Goal: Transaction & Acquisition: Purchase product/service

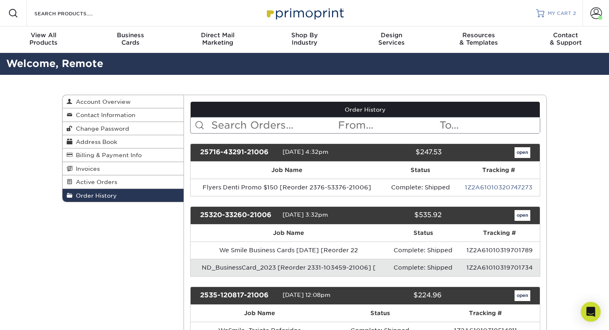
click at [557, 14] on span "MY CART" at bounding box center [559, 13] width 24 height 7
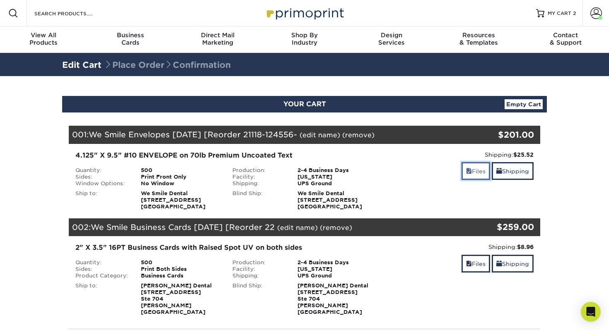
click at [476, 173] on link "Files" at bounding box center [475, 171] width 29 height 18
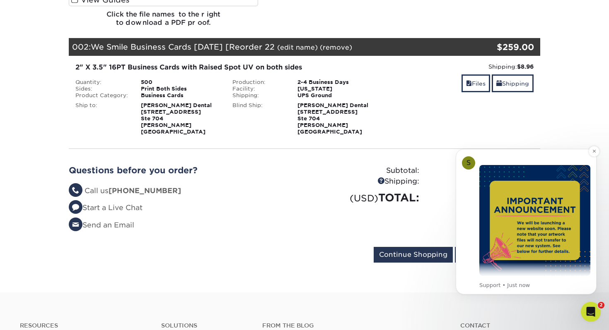
scroll to position [25, 0]
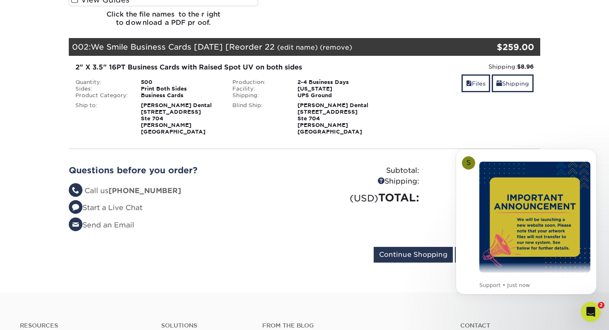
click at [300, 248] on form "Continue Shopping Proceed to Checkout" at bounding box center [304, 256] width 471 height 19
click html "S Notice - Account Changes Coming Soon ​ Past Order Files Will Not Transfer: Wh…"
click at [592, 317] on icon "Open Intercom Messenger" at bounding box center [591, 313] width 14 height 14
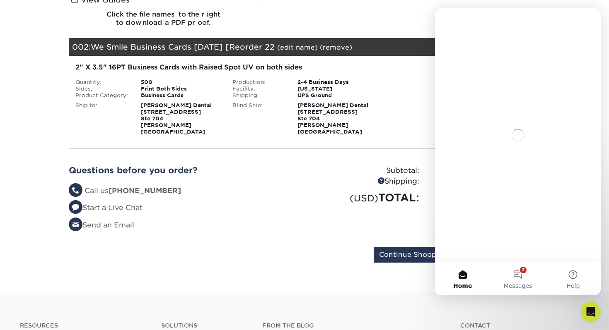
scroll to position [0, 0]
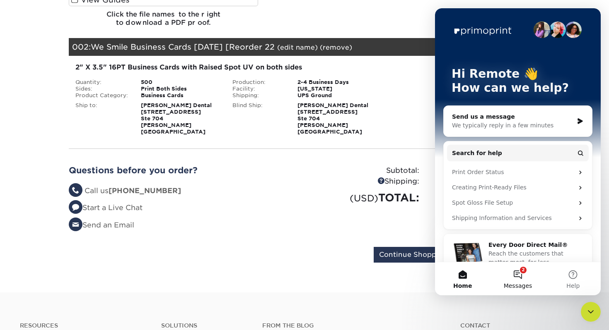
click at [515, 277] on button "2 Messages" at bounding box center [517, 279] width 55 height 33
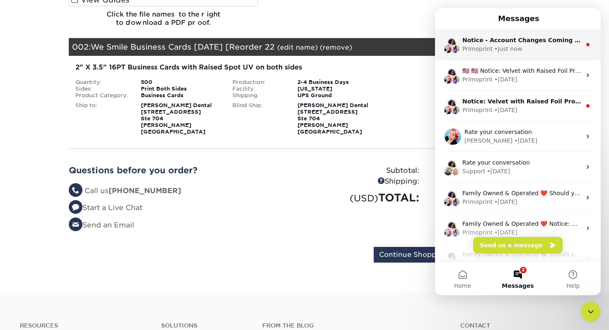
click at [535, 45] on div "Primoprint • Just now" at bounding box center [521, 49] width 119 height 9
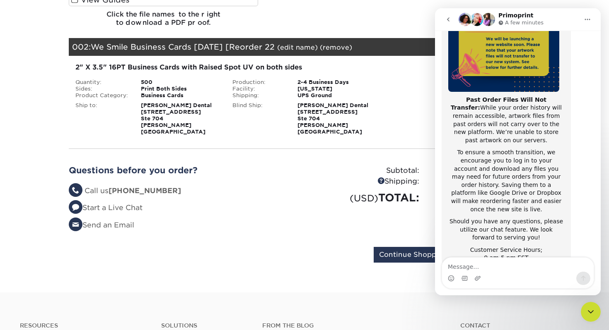
scroll to position [115, 0]
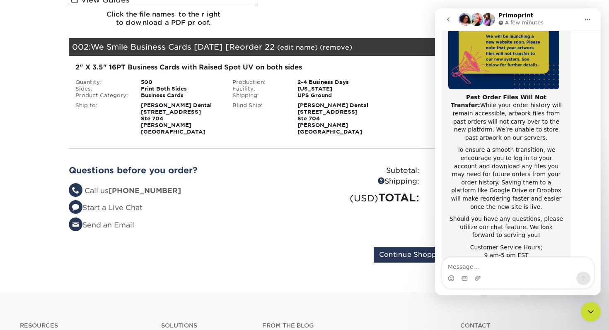
click at [318, 247] on form "Continue Shopping Proceed to Checkout" at bounding box center [304, 256] width 471 height 19
click at [590, 313] on icon "Close Intercom Messenger" at bounding box center [590, 312] width 10 height 10
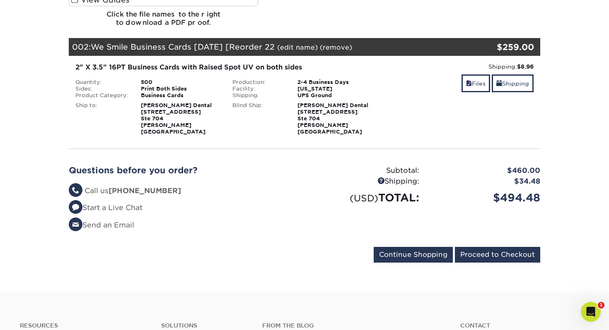
click at [589, 311] on icon "Open Intercom Messenger" at bounding box center [591, 313] width 14 height 14
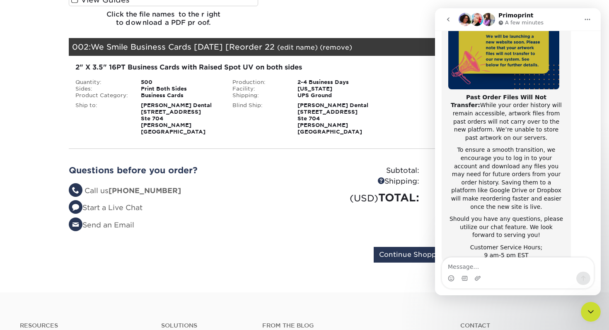
click at [450, 17] on icon "go back" at bounding box center [448, 19] width 7 height 7
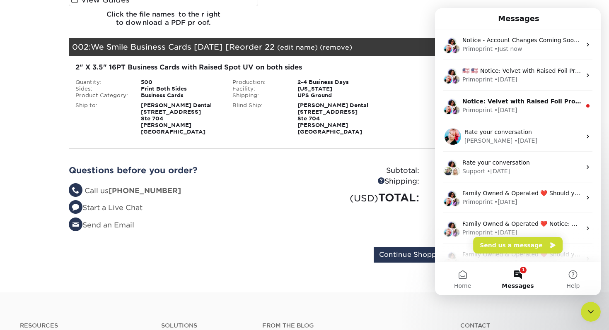
scroll to position [0, 0]
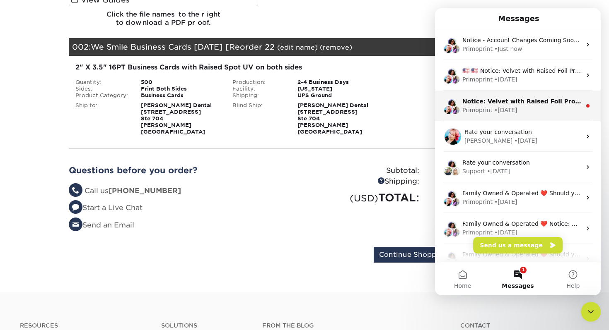
click at [520, 110] on div "Primoprint • 3w ago" at bounding box center [521, 110] width 119 height 9
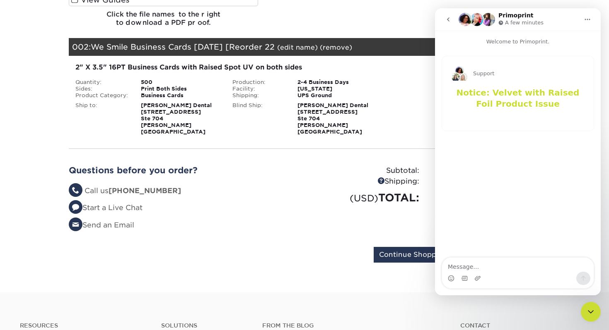
click at [450, 20] on icon "go back" at bounding box center [448, 19] width 7 height 7
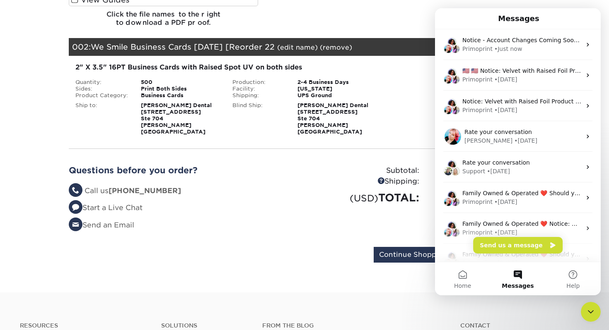
click at [589, 315] on icon "Close Intercom Messenger" at bounding box center [590, 312] width 10 height 10
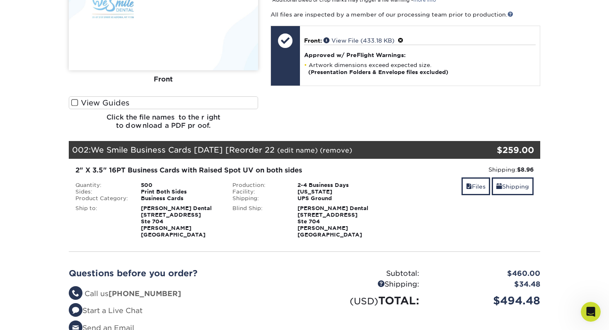
scroll to position [267, 0]
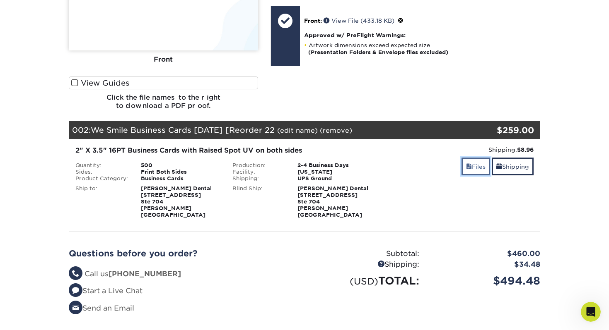
click at [467, 169] on span at bounding box center [469, 167] width 6 height 7
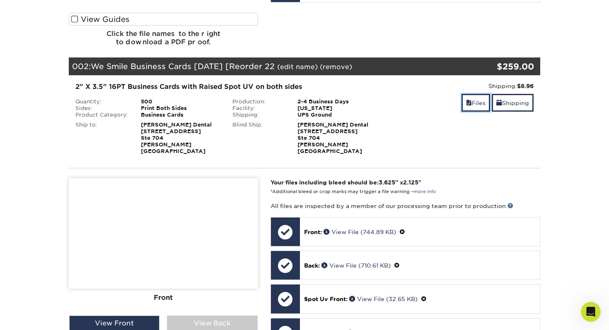
scroll to position [413, 0]
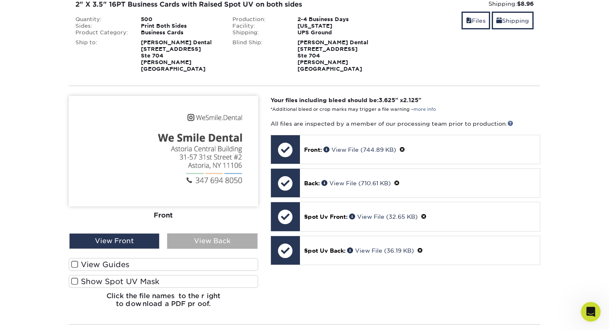
click at [193, 237] on div "View Back" at bounding box center [212, 242] width 90 height 16
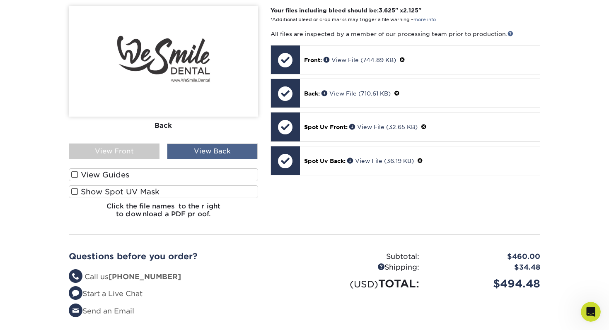
scroll to position [563, 0]
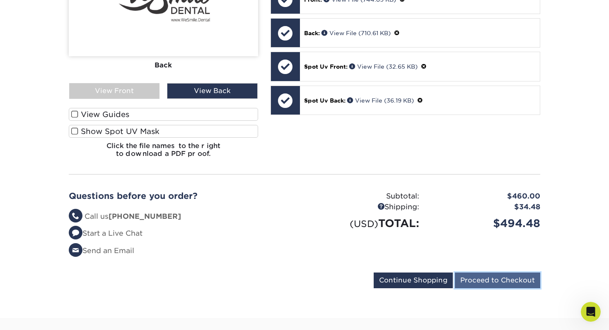
click at [485, 275] on input "Proceed to Checkout" at bounding box center [497, 281] width 85 height 16
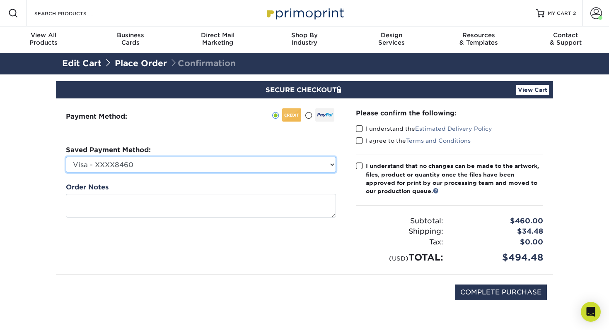
click at [205, 171] on select "Visa - XXXX8460 Visa - XXXX2049 Visa - XXXX8026 Visa - XXXX2283 Visa - XXXX1149…" at bounding box center [201, 165] width 270 height 16
select select "63520"
click at [66, 157] on select "Visa - XXXX8460 Visa - XXXX2049 Visa - XXXX8026 Visa - XXXX2283 Visa - XXXX1149…" at bounding box center [201, 165] width 270 height 16
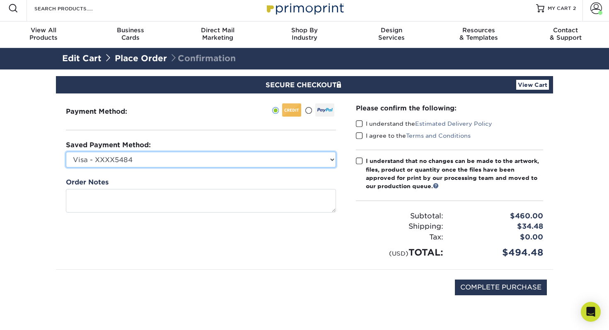
scroll to position [5, 0]
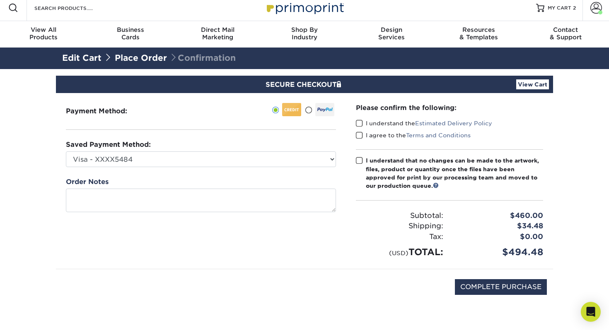
click at [361, 128] on div "I understand the Estimated Delivery Policy" at bounding box center [449, 125] width 187 height 12
click at [361, 127] on label "I understand the Estimated Delivery Policy" at bounding box center [424, 123] width 136 height 8
click at [0, 0] on input "I understand the Estimated Delivery Policy" at bounding box center [0, 0] width 0 height 0
click at [361, 133] on span at bounding box center [359, 136] width 7 height 8
click at [0, 0] on input "I agree to the Terms and Conditions" at bounding box center [0, 0] width 0 height 0
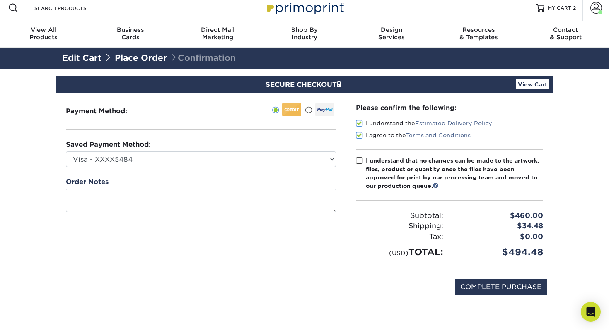
click at [362, 157] on span at bounding box center [359, 161] width 7 height 8
click at [0, 0] on input "I understand that no changes can be made to the artwork, files, product or quan…" at bounding box center [0, 0] width 0 height 0
click at [501, 284] on input "COMPLETE PURCHASE" at bounding box center [501, 287] width 92 height 16
type input "PROCESSING, PLEASE WAIT..."
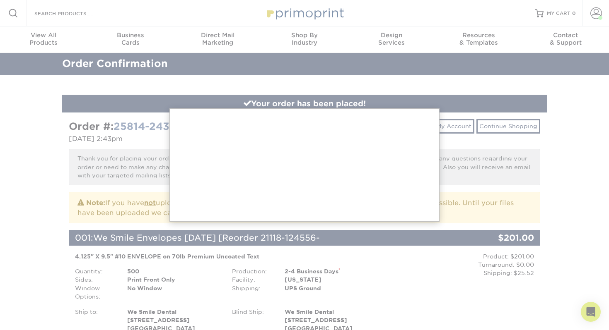
scroll to position [6, 0]
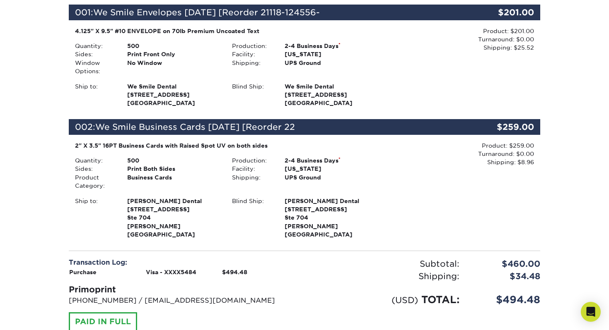
scroll to position [323, 0]
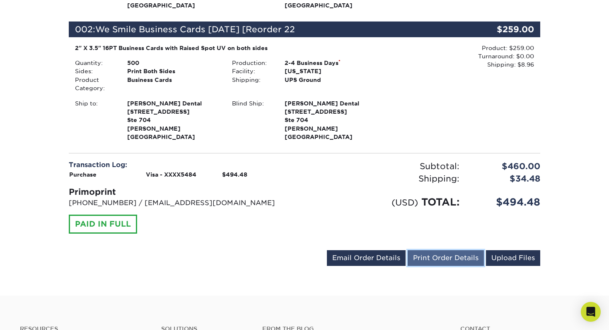
click at [444, 253] on link "Print Order Details" at bounding box center [445, 258] width 76 height 16
click at [246, 198] on p "704-837-7757 / info@primoprint.com" at bounding box center [183, 203] width 229 height 10
